Goal: Task Accomplishment & Management: Complete application form

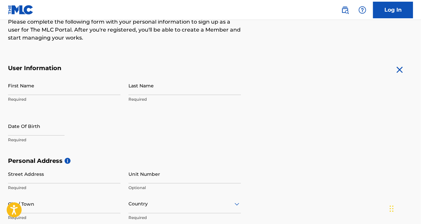
scroll to position [92, 0]
click at [39, 88] on input "First Name" at bounding box center [64, 85] width 112 height 19
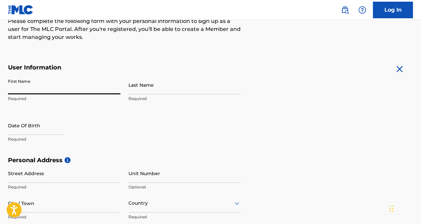
type input "Hakeem"
type input "[PERSON_NAME]"
type input "[STREET_ADDRESS][PERSON_NAME]"
type input "Boise"
type input "83705"
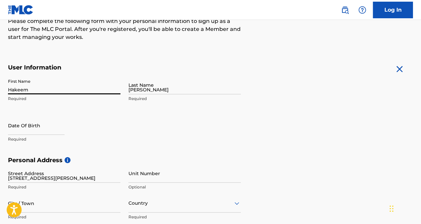
type input "[EMAIL_ADDRESS][DOMAIN_NAME]"
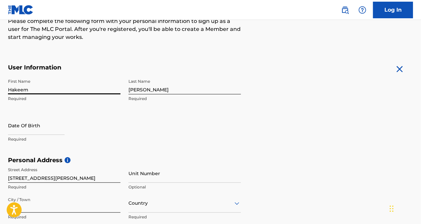
click at [34, 125] on input "text" at bounding box center [36, 125] width 57 height 19
select select "8"
select select "2025"
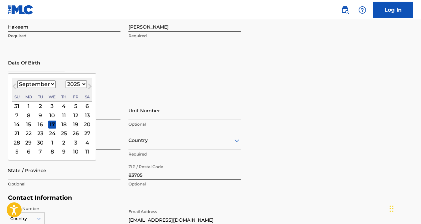
scroll to position [156, 0]
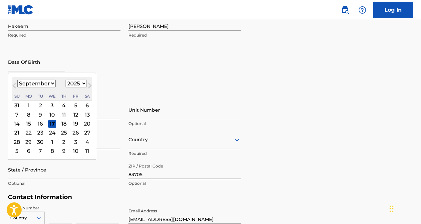
click at [50, 82] on select "January February March April May June July August September October November De…" at bounding box center [36, 84] width 38 height 8
select select "9"
click at [17, 80] on select "January February March April May June July August September October November De…" at bounding box center [36, 84] width 38 height 8
click at [79, 85] on select "1899 1900 1901 1902 1903 1904 1905 1906 1907 1908 1909 1910 1911 1912 1913 1914…" at bounding box center [76, 84] width 21 height 8
select select "1991"
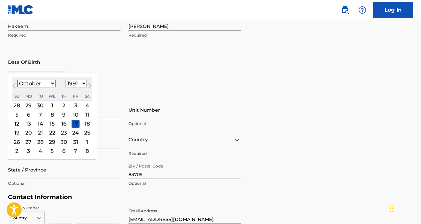
click at [66, 80] on select "1899 1900 1901 1902 1903 1904 1905 1906 1907 1908 1909 1910 1911 1912 1913 1914…" at bounding box center [76, 84] width 21 height 8
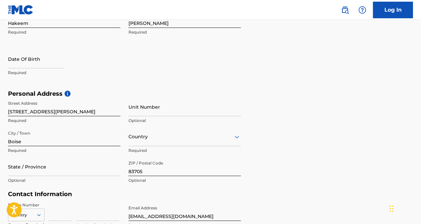
scroll to position [158, 0]
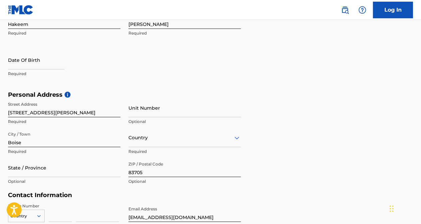
click at [48, 59] on input "text" at bounding box center [36, 60] width 57 height 19
select select "8"
select select "2025"
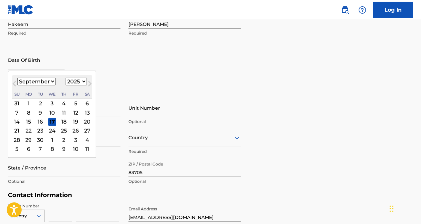
click at [38, 118] on div "16" at bounding box center [40, 122] width 8 height 8
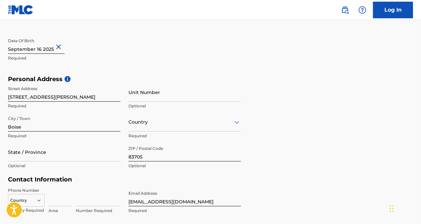
scroll to position [174, 0]
click at [27, 50] on input "text" at bounding box center [36, 44] width 57 height 19
select select "8"
select select "2025"
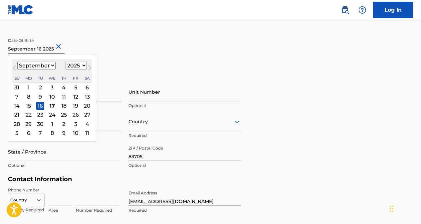
click at [53, 65] on select "January February March April May June July August September October November De…" at bounding box center [36, 66] width 38 height 8
select select "9"
click at [17, 62] on select "January February March April May June July August September October November De…" at bounding box center [36, 66] width 38 height 8
click at [78, 68] on select "1899 1900 1901 1902 1903 1904 1905 1906 1907 1908 1909 1910 1911 1912 1913 1914…" at bounding box center [76, 66] width 21 height 8
select select "1991"
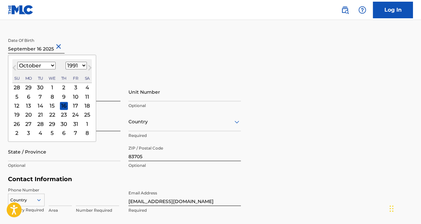
click at [66, 62] on select "1899 1900 1901 1902 1903 1904 1905 1906 1907 1908 1909 1910 1911 1912 1913 1914…" at bounding box center [76, 66] width 21 height 8
click at [53, 104] on div "16" at bounding box center [52, 106] width 8 height 8
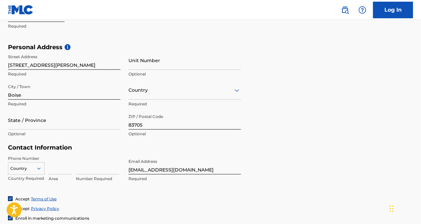
scroll to position [206, 0]
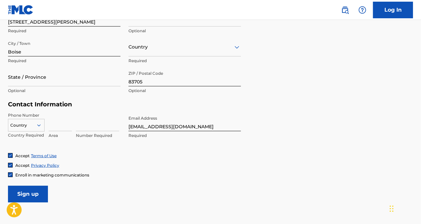
click at [37, 124] on div "Country" at bounding box center [26, 124] width 37 height 10
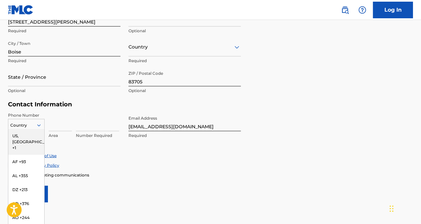
scroll to position [253, 0]
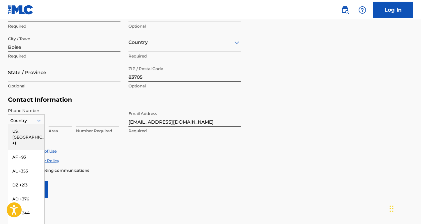
click at [27, 130] on div "US, [GEOGRAPHIC_DATA] +1" at bounding box center [26, 137] width 36 height 26
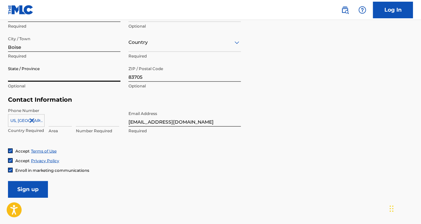
click at [44, 75] on input "State / Province" at bounding box center [64, 72] width 112 height 19
type input "[US_STATE]"
type input "[GEOGRAPHIC_DATA]"
type input "1"
type input "986"
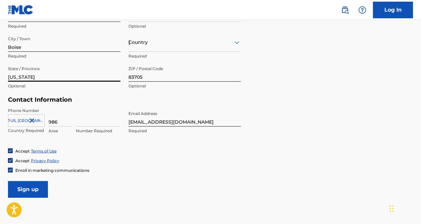
type input "2684074"
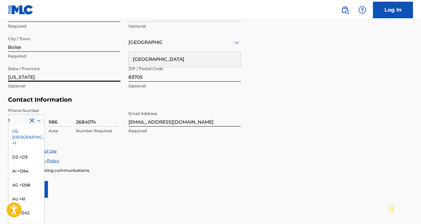
click at [138, 164] on div "Accept Terms of Use Accept Privacy Policy Enroll in marketing communications" at bounding box center [210, 160] width 405 height 25
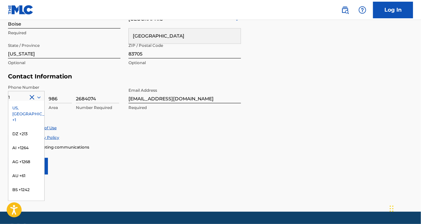
scroll to position [296, 0]
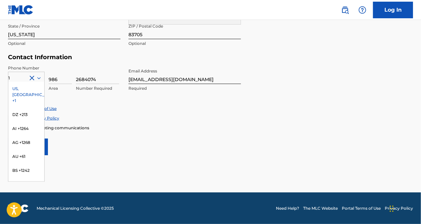
click at [24, 90] on div "US, [GEOGRAPHIC_DATA] +1" at bounding box center [26, 95] width 36 height 26
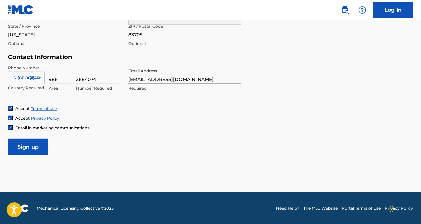
click at [29, 149] on input "Sign up" at bounding box center [28, 147] width 40 height 17
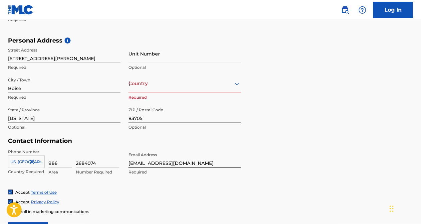
scroll to position [220, 0]
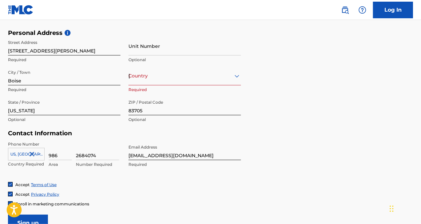
click at [155, 55] on input "Unit Number" at bounding box center [184, 46] width 112 height 19
click at [155, 49] on input "Unit Number" at bounding box center [184, 46] width 112 height 19
click at [291, 75] on div "Personal Address i Street Address [STREET_ADDRESS][PERSON_NAME] Required Unit N…" at bounding box center [210, 79] width 405 height 101
click at [140, 81] on div "Country [GEOGRAPHIC_DATA]" at bounding box center [184, 76] width 112 height 19
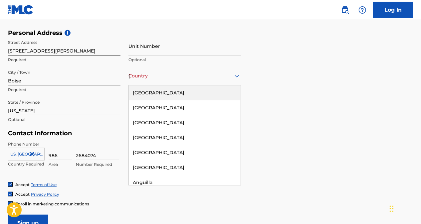
click at [166, 95] on div "[GEOGRAPHIC_DATA]" at bounding box center [185, 93] width 112 height 15
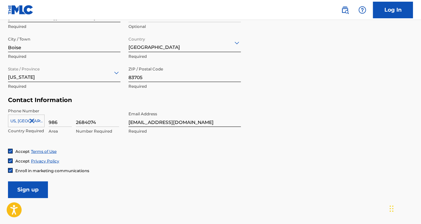
scroll to position [296, 0]
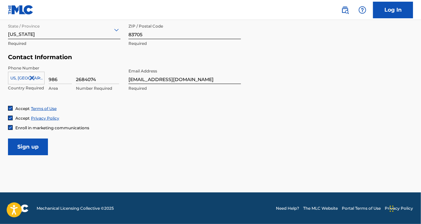
click at [25, 149] on input "Sign up" at bounding box center [28, 147] width 40 height 17
